Goal: Task Accomplishment & Management: Use online tool/utility

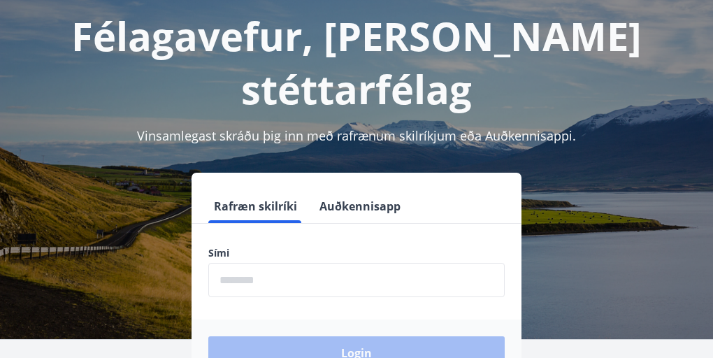
scroll to position [92, 0]
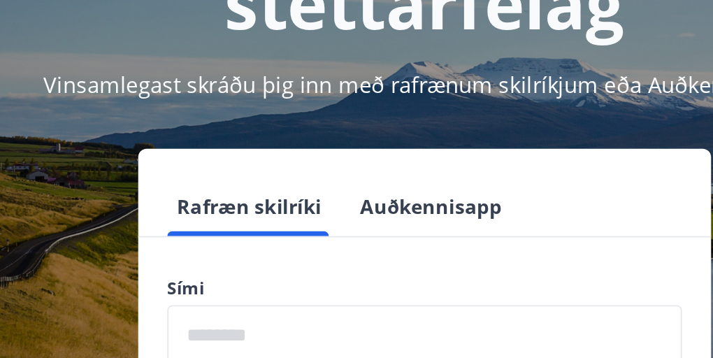
click at [272, 245] on input "phone" at bounding box center [356, 262] width 297 height 34
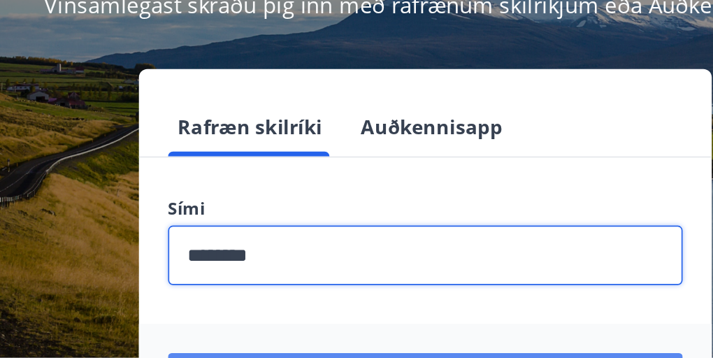
type input "********"
click at [331, 319] on button "Login" at bounding box center [356, 336] width 297 height 34
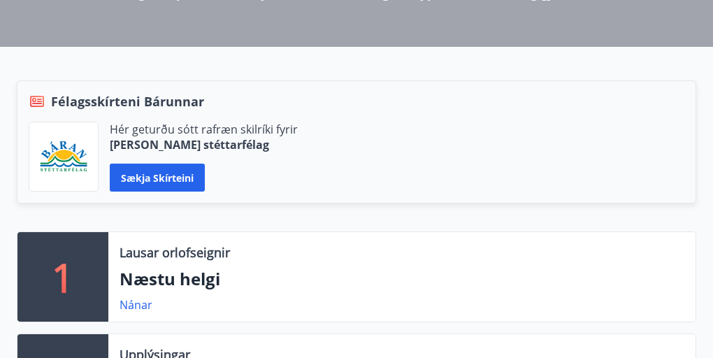
scroll to position [251, 0]
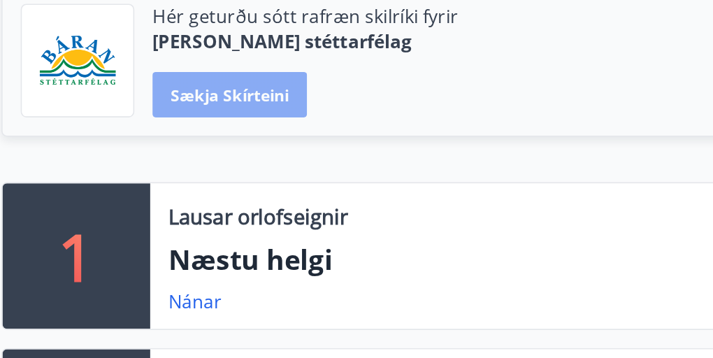
click at [176, 175] on button "Sækja skírteini" at bounding box center [157, 176] width 95 height 28
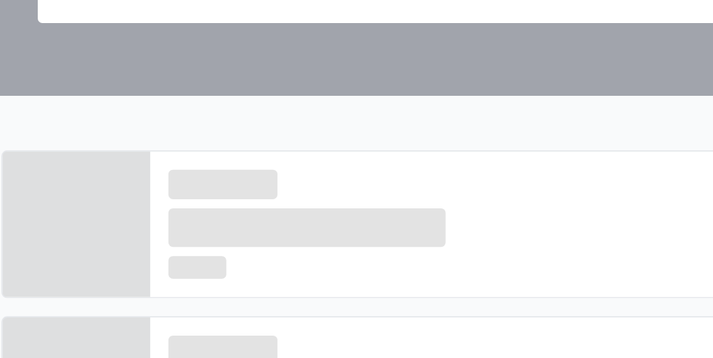
scroll to position [0, 0]
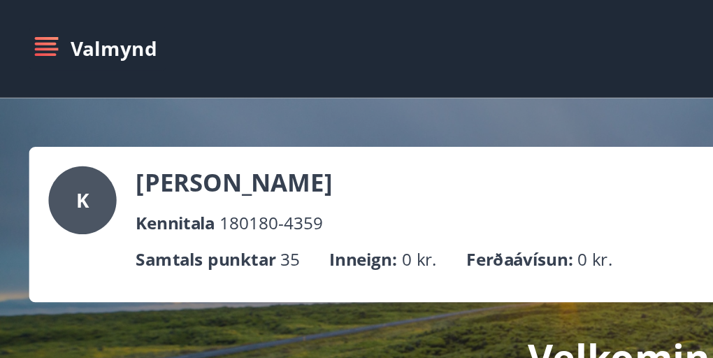
click at [312, 45] on div "Valmynd ÍS K" at bounding box center [356, 28] width 713 height 56
